Goal: Task Accomplishment & Management: Complete application form

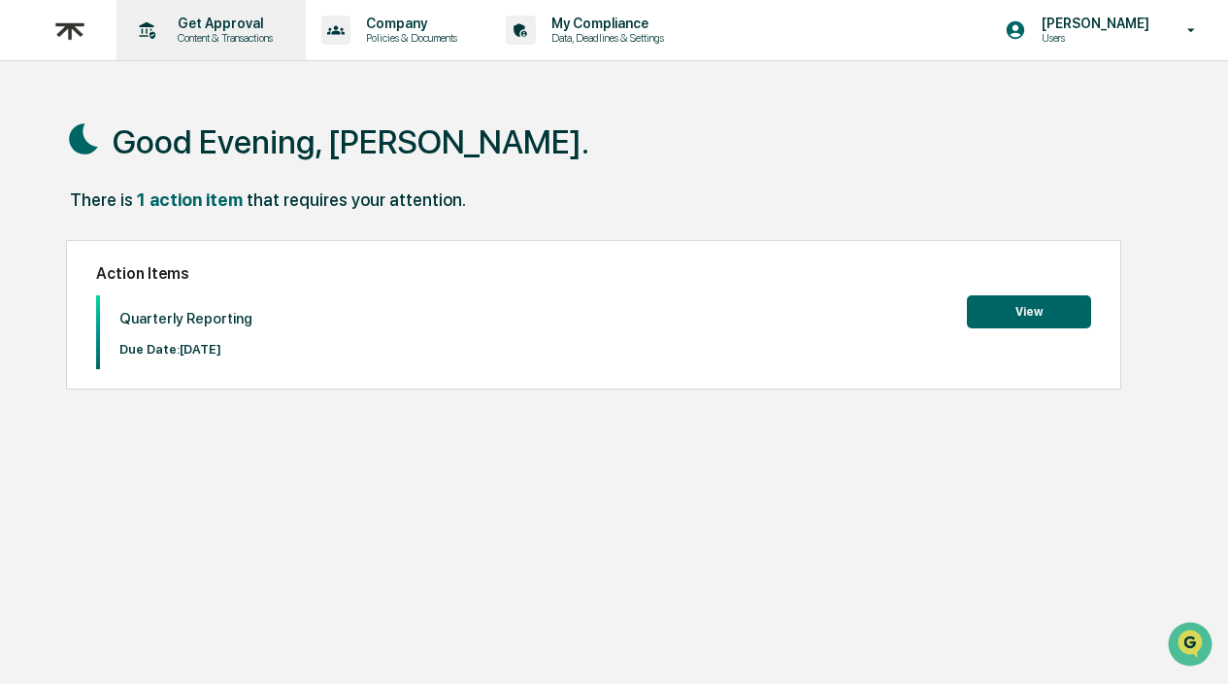
click at [247, 35] on p "Content & Transactions" at bounding box center [222, 38] width 120 height 14
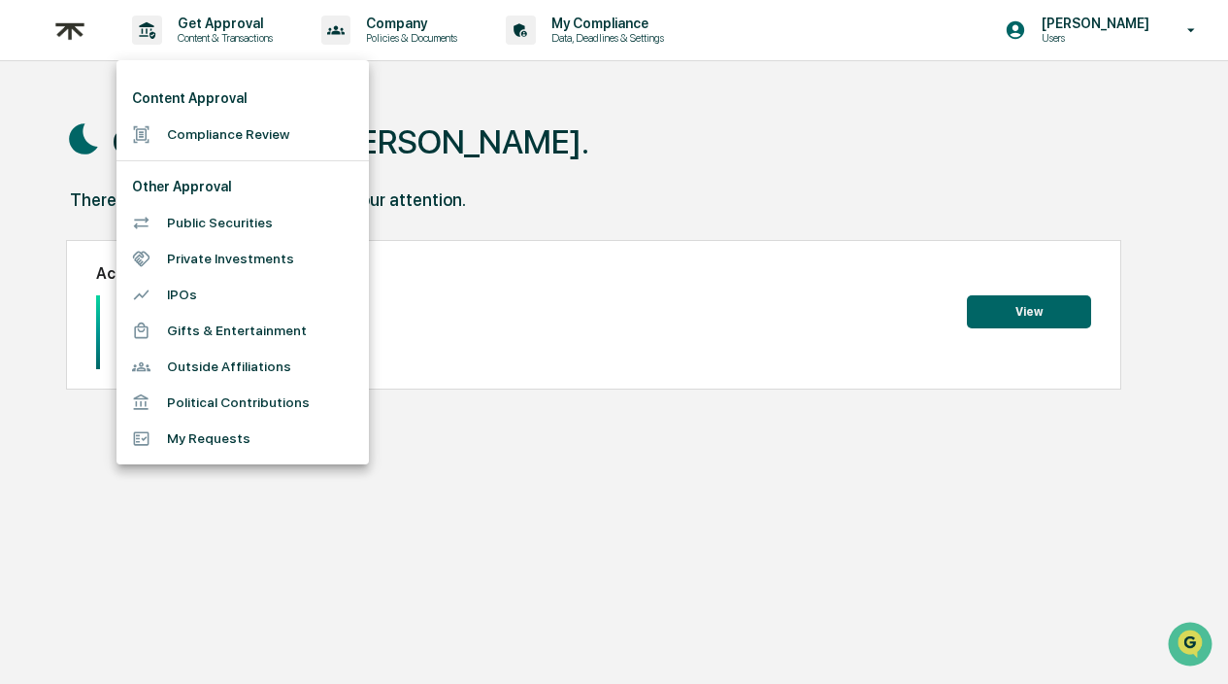
click at [275, 145] on li "Compliance Review" at bounding box center [243, 135] width 252 height 36
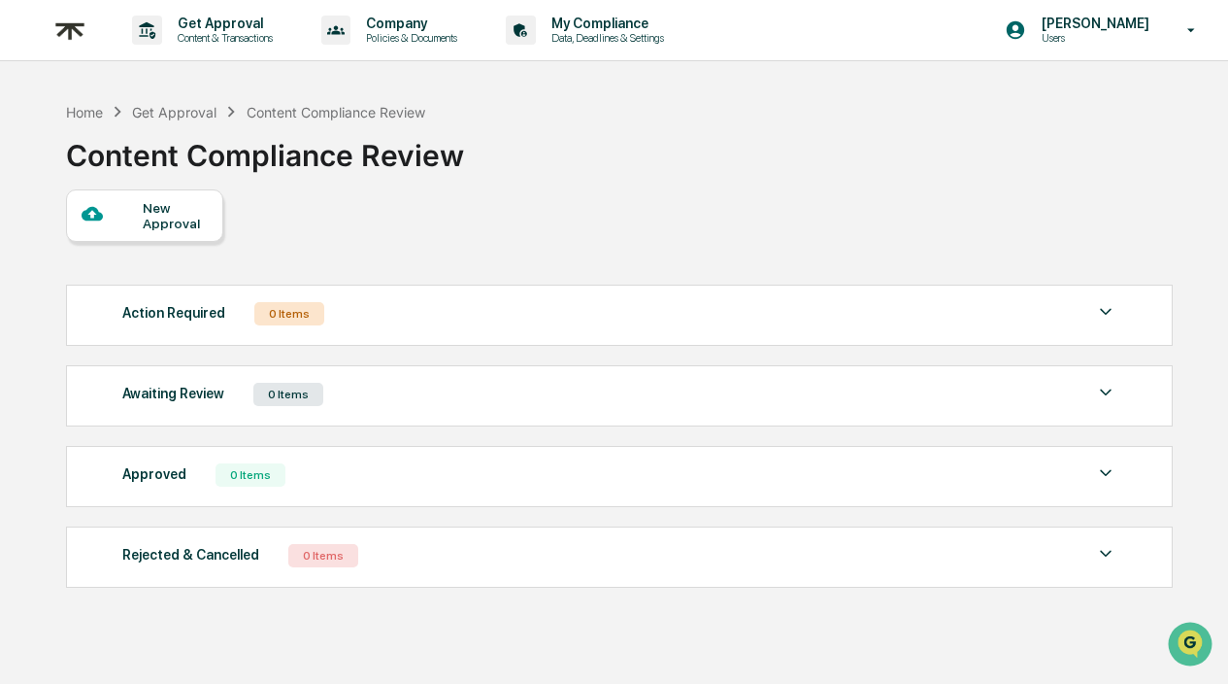
click at [175, 214] on div "New Approval" at bounding box center [175, 215] width 65 height 31
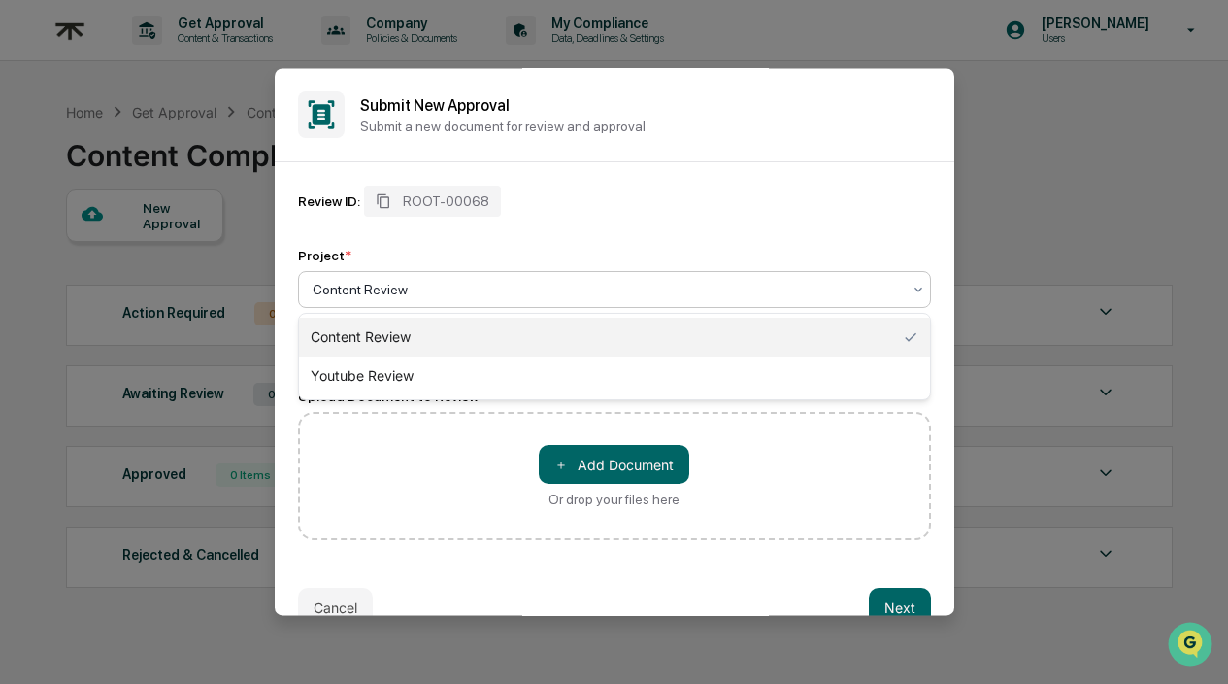
click at [468, 289] on div at bounding box center [607, 289] width 588 height 19
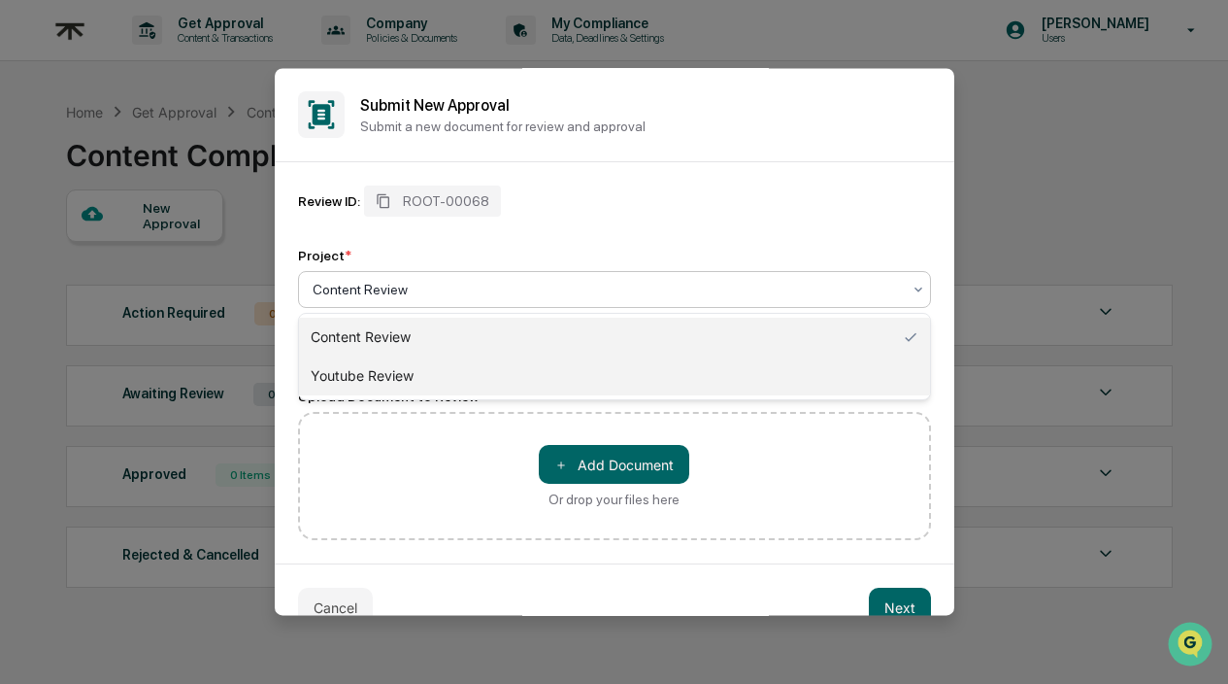
click at [407, 374] on div "Youtube Review" at bounding box center [614, 375] width 631 height 39
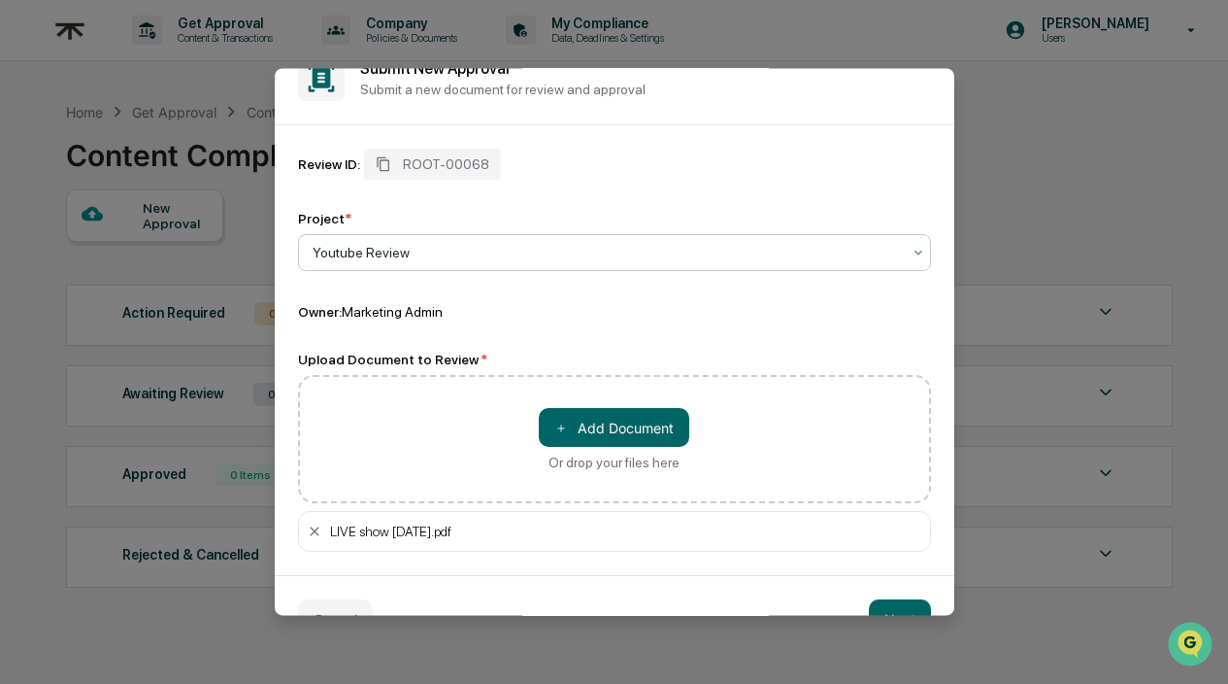
scroll to position [84, 0]
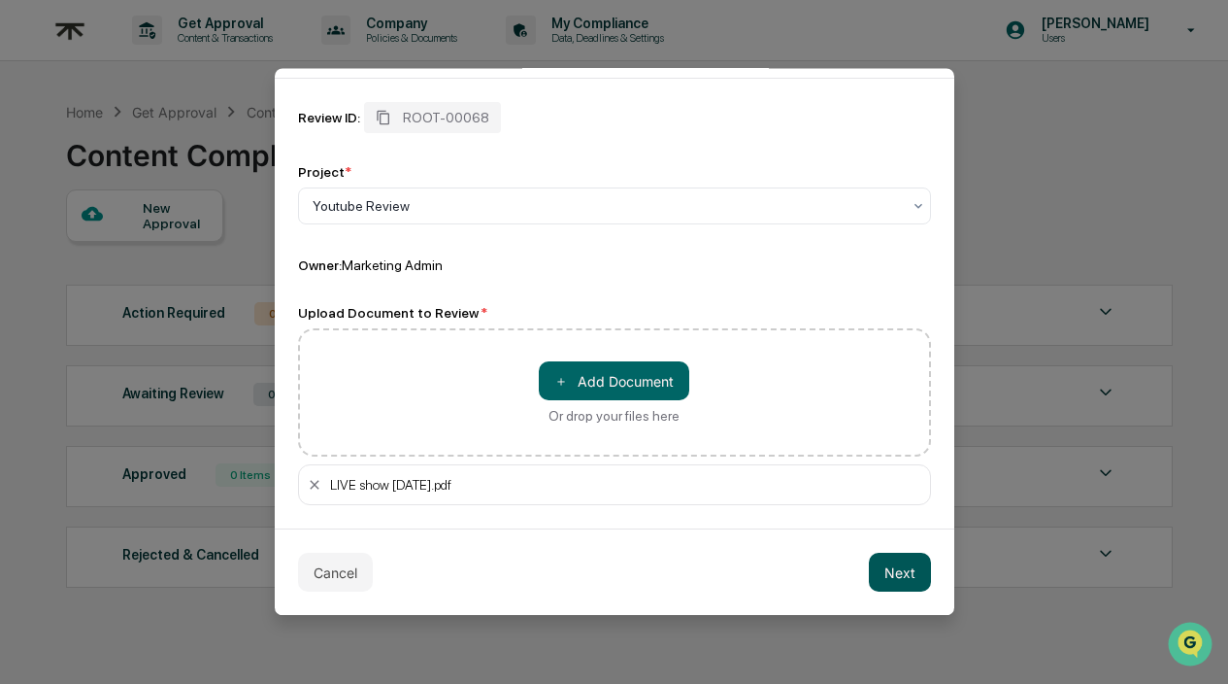
click at [903, 569] on button "Next" at bounding box center [900, 571] width 62 height 39
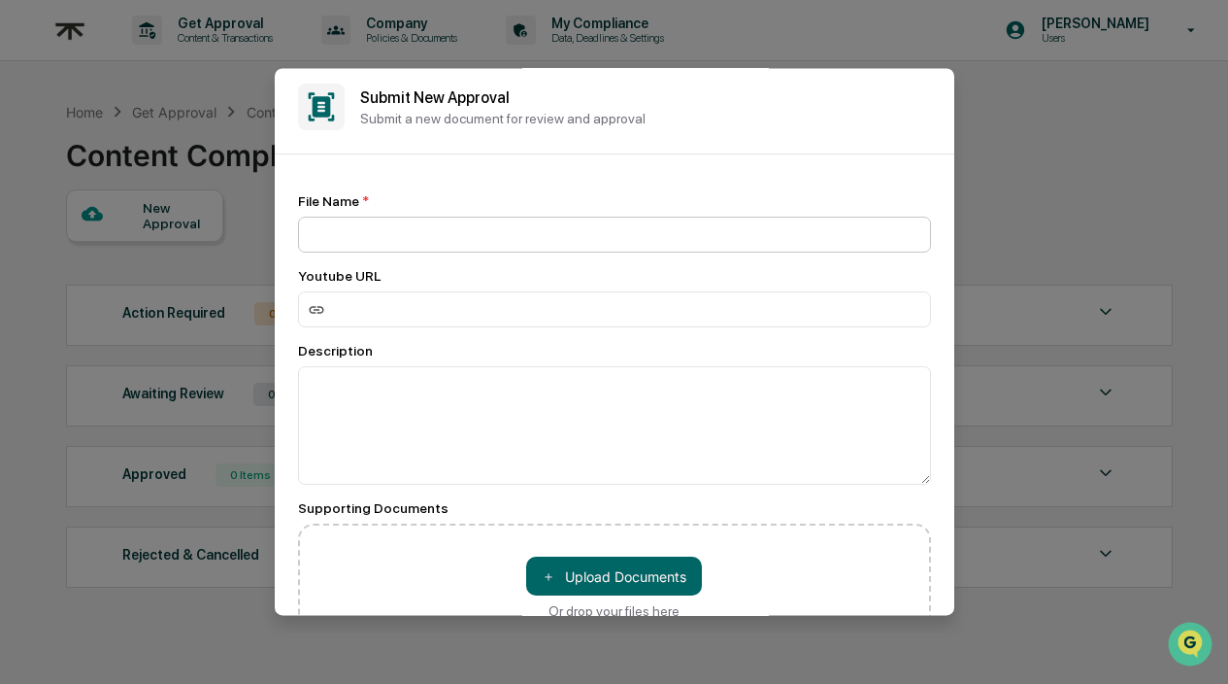
scroll to position [0, 0]
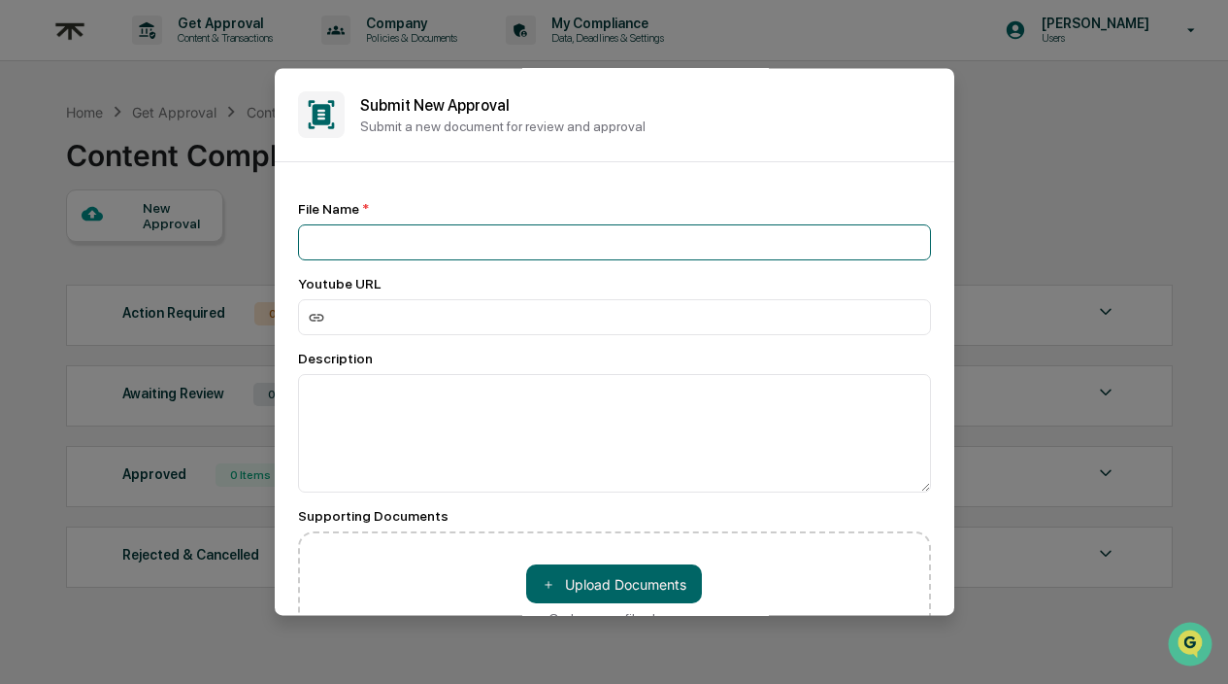
click at [424, 251] on input at bounding box center [614, 242] width 633 height 36
type input "**********"
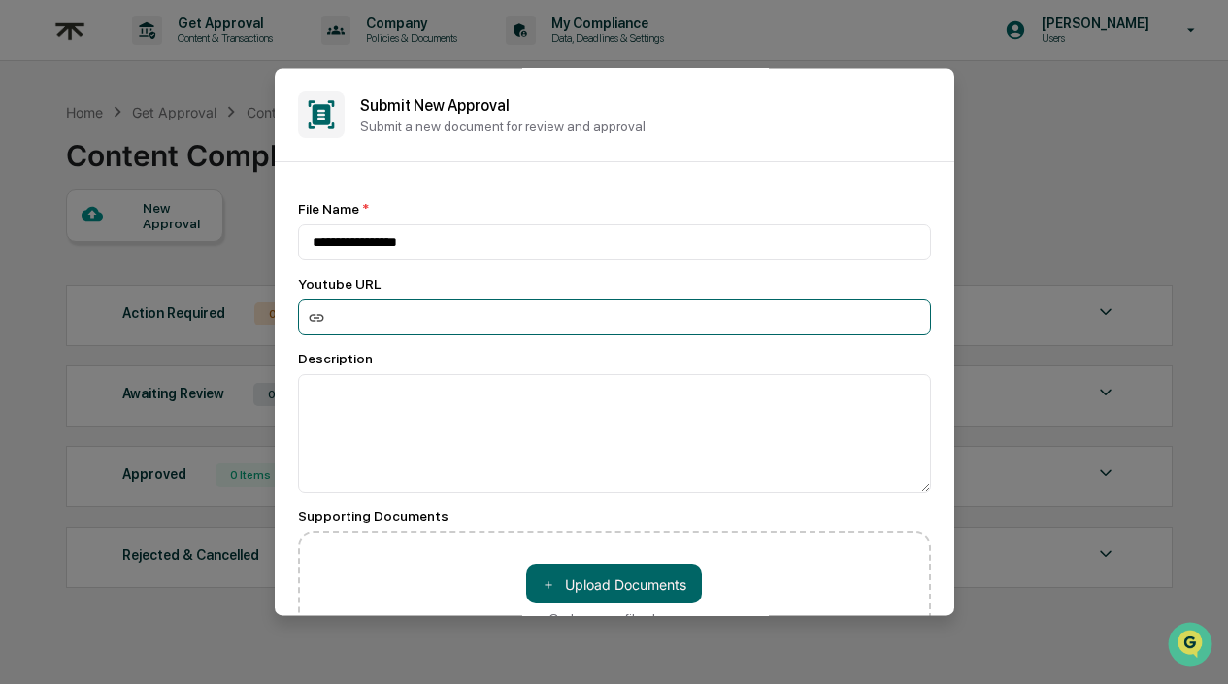
click at [386, 318] on input at bounding box center [614, 317] width 633 height 36
paste input "**********"
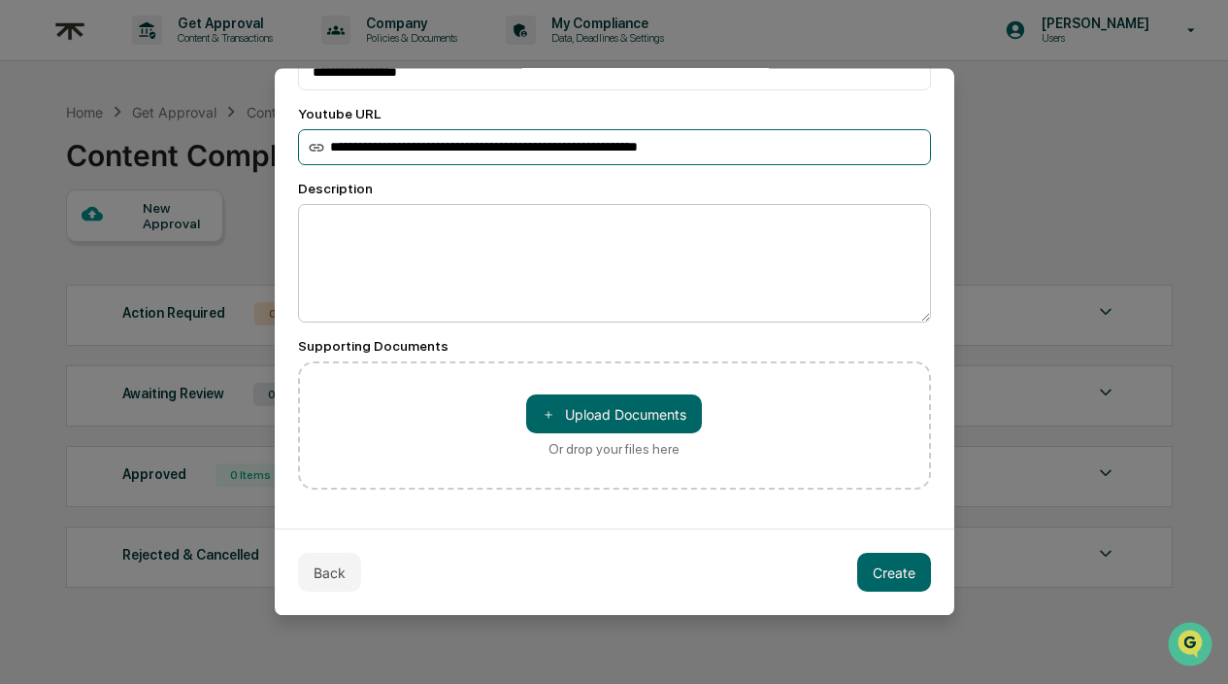
scroll to position [174, 0]
type input "**********"
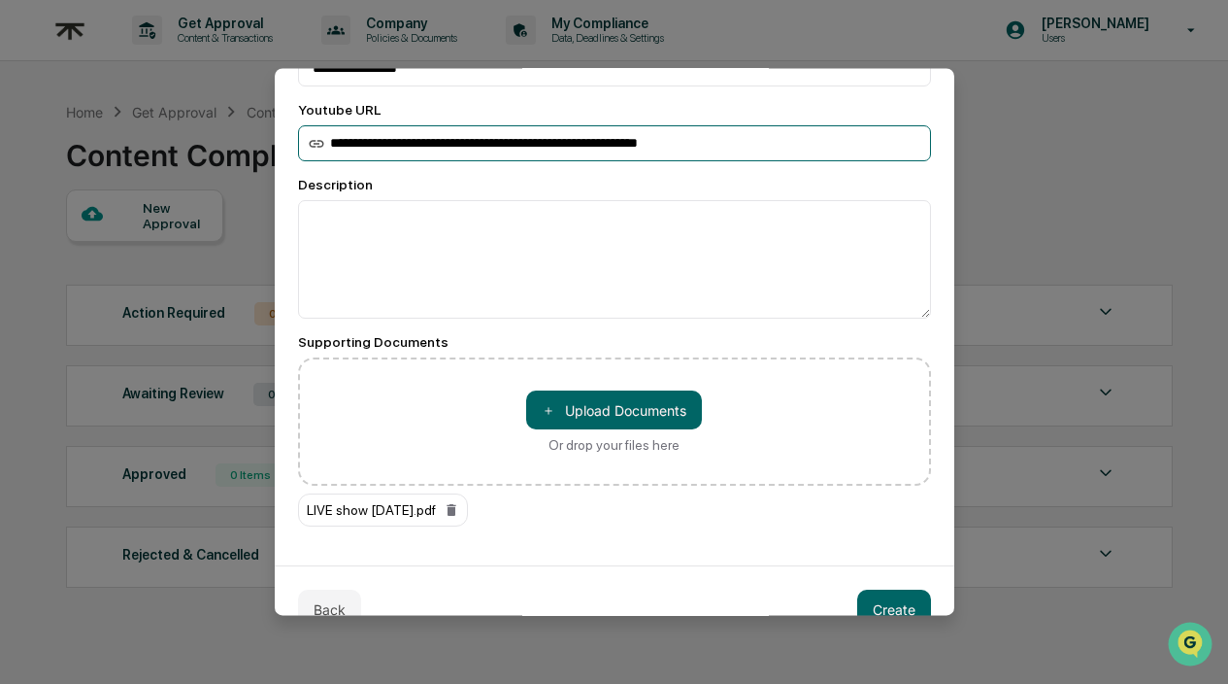
scroll to position [192, 0]
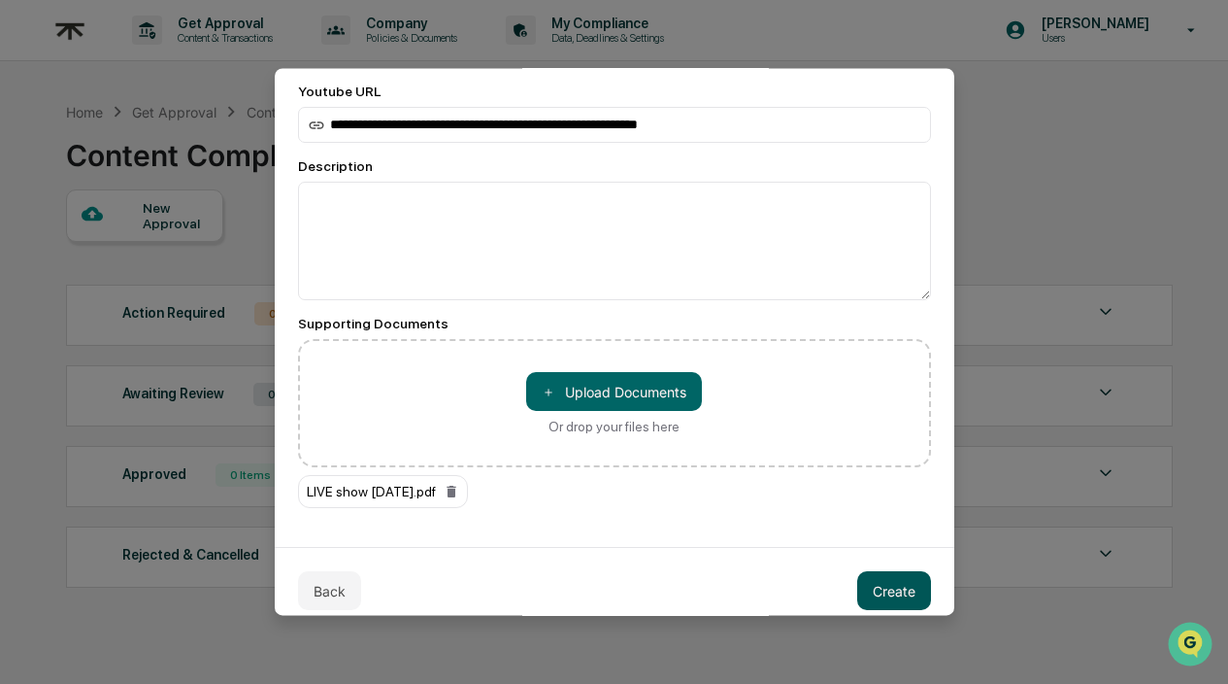
click at [885, 593] on button "Create" at bounding box center [894, 590] width 74 height 39
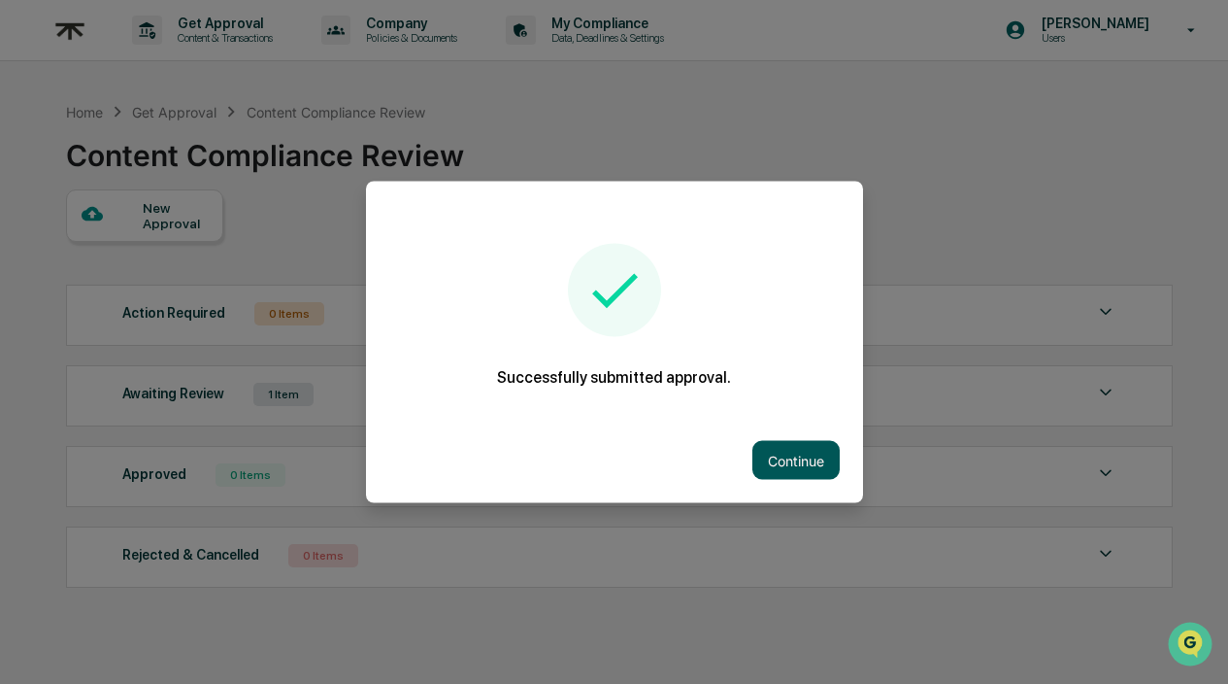
click at [798, 462] on button "Continue" at bounding box center [795, 460] width 87 height 39
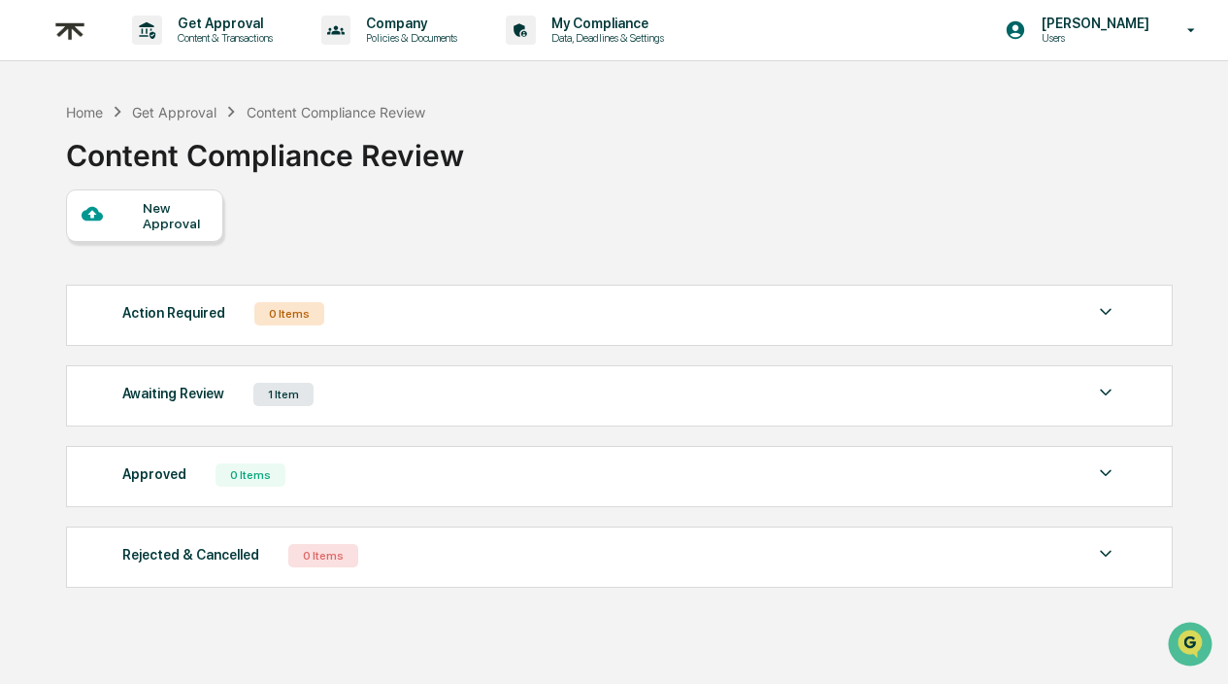
click at [589, 412] on div "Awaiting Review 1 Item File Name Review Id Created Date Requested By Compliance…" at bounding box center [619, 395] width 1107 height 61
click at [1098, 393] on img at bounding box center [1105, 392] width 23 height 23
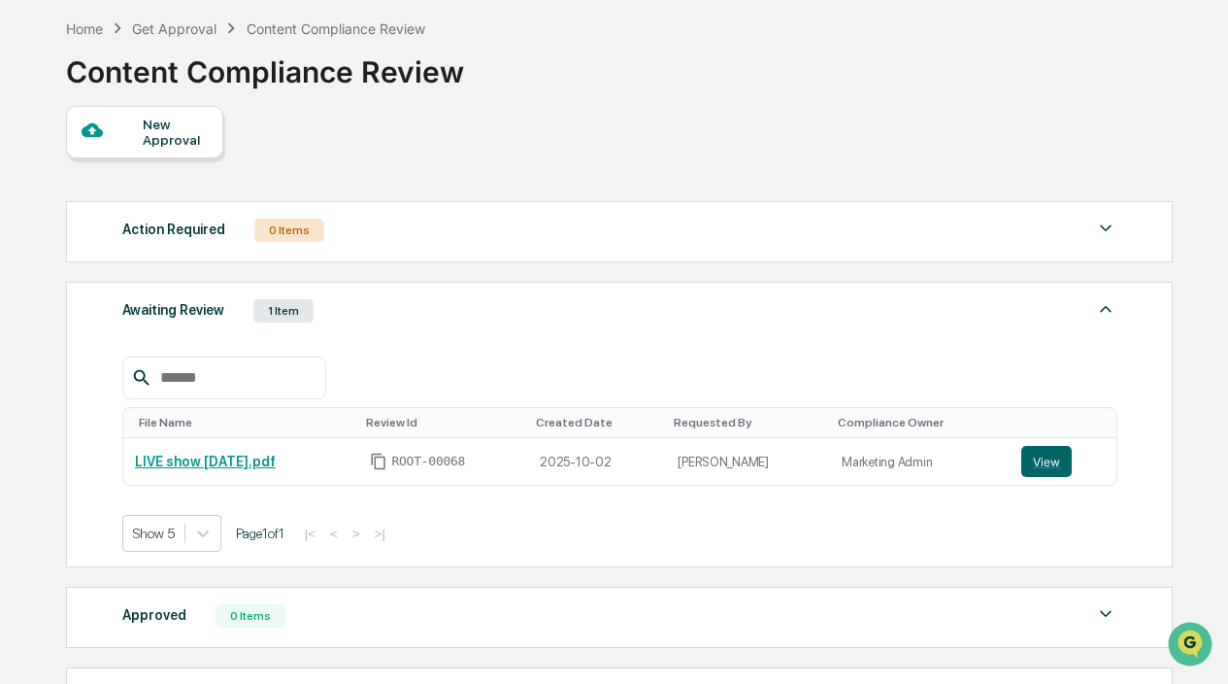
scroll to position [75, 0]
